Goal: Information Seeking & Learning: Learn about a topic

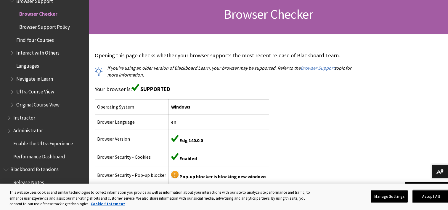
click at [436, 197] on button "Accept All" at bounding box center [431, 196] width 37 height 12
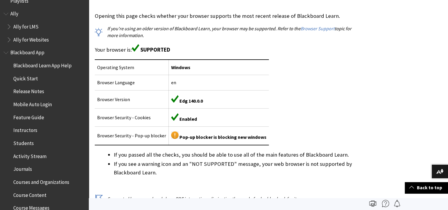
scroll to position [20, 0]
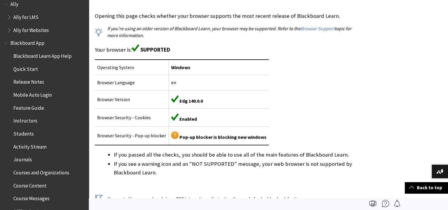
click at [19, 145] on span "Activity Stream" at bounding box center [29, 146] width 33 height 8
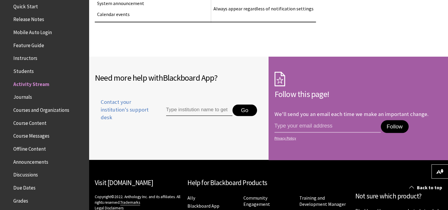
scroll to position [82, 0]
click at [32, 112] on span "Courses and Organizations" at bounding box center [41, 110] width 56 height 8
